Goal: Find specific page/section: Find specific page/section

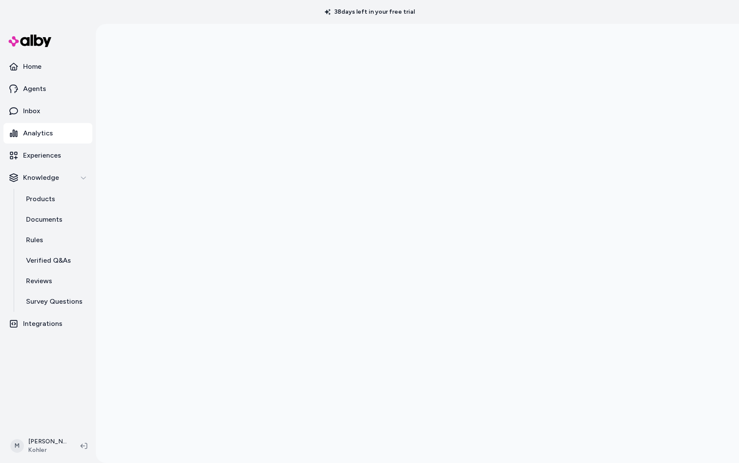
click at [39, 130] on p "Analytics" at bounding box center [38, 133] width 30 height 10
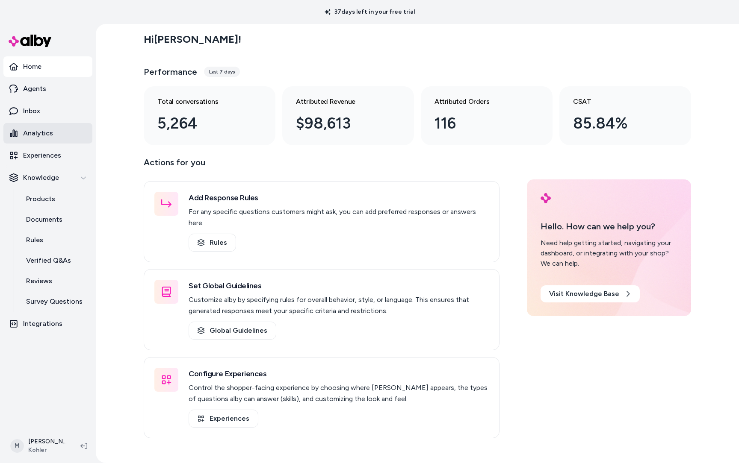
click at [47, 129] on p "Analytics" at bounding box center [38, 133] width 30 height 10
